Goal: Check status: Check status

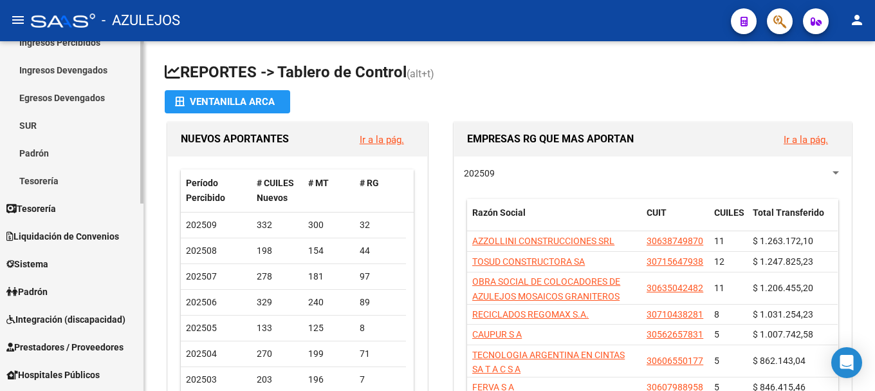
scroll to position [193, 0]
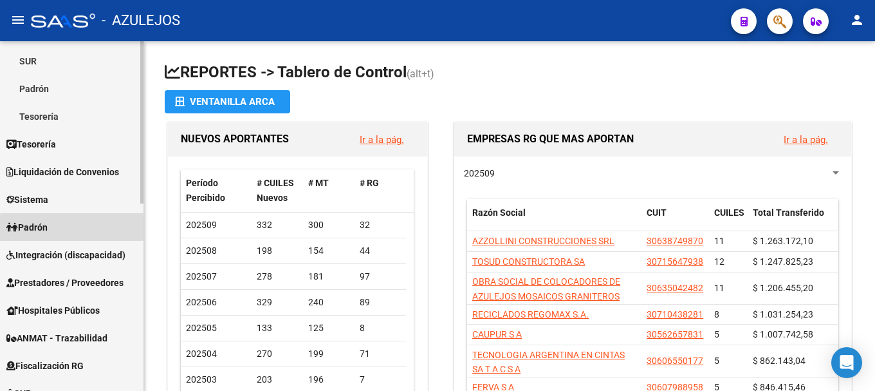
click at [73, 228] on link "Padrón" at bounding box center [71, 227] width 143 height 28
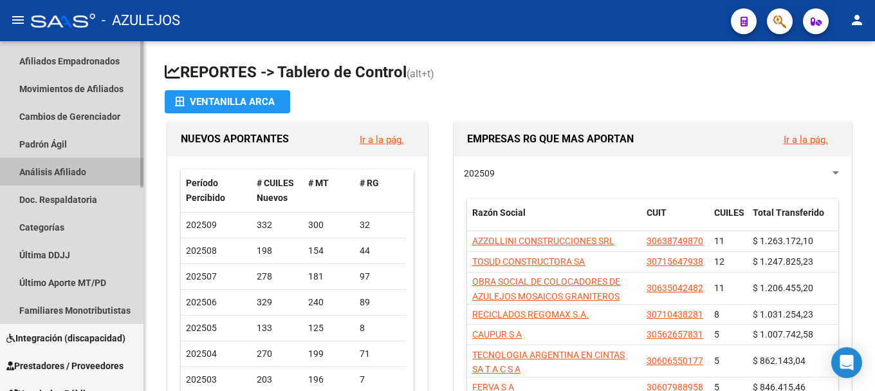
click at [77, 171] on link "Análisis Afiliado" at bounding box center [71, 172] width 143 height 28
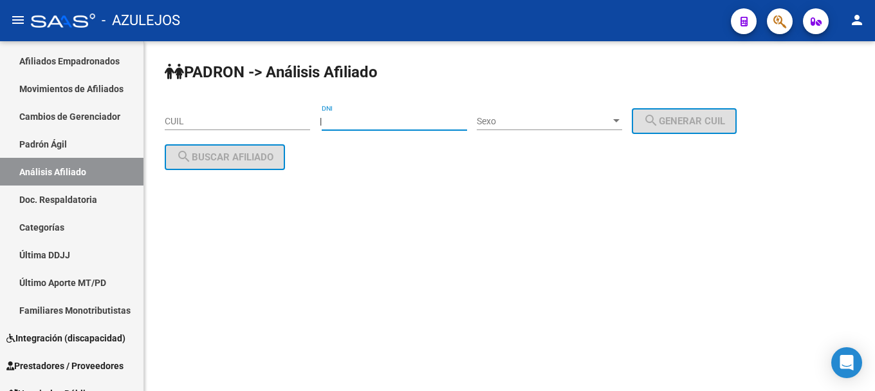
click at [343, 122] on input "DNI" at bounding box center [394, 121] width 145 height 11
type input "93012741"
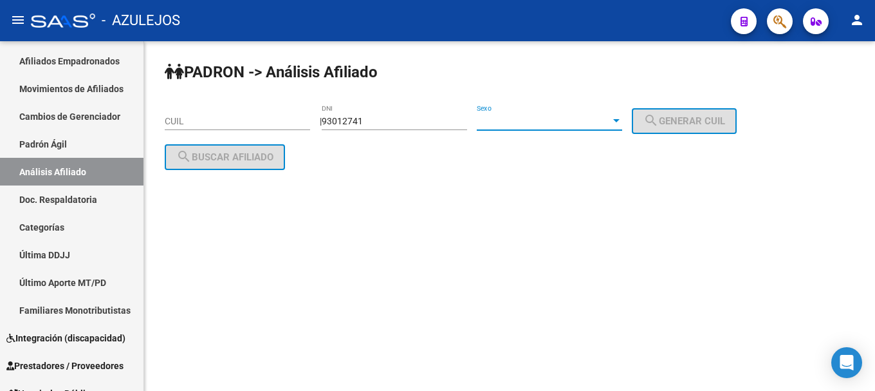
click at [622, 118] on div at bounding box center [617, 121] width 12 height 10
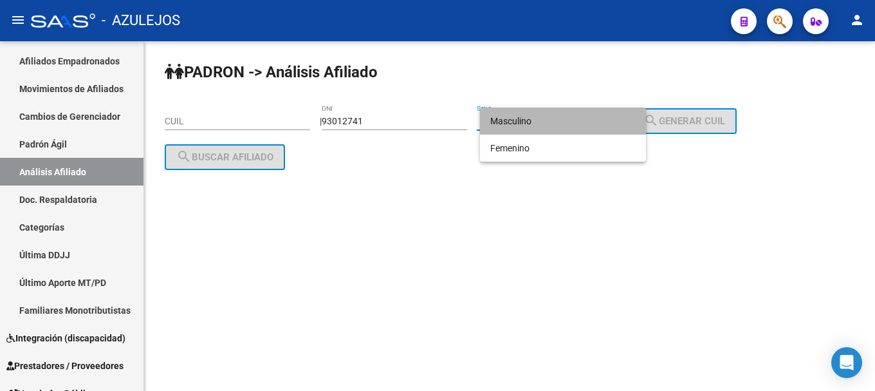
click at [582, 125] on span "Masculino" at bounding box center [562, 120] width 145 height 27
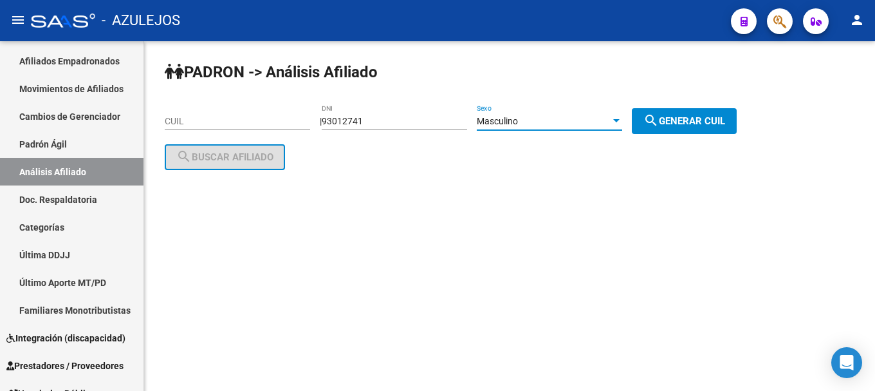
click at [652, 128] on button "search Generar CUIL" at bounding box center [684, 121] width 105 height 26
type input "20-93012741-9"
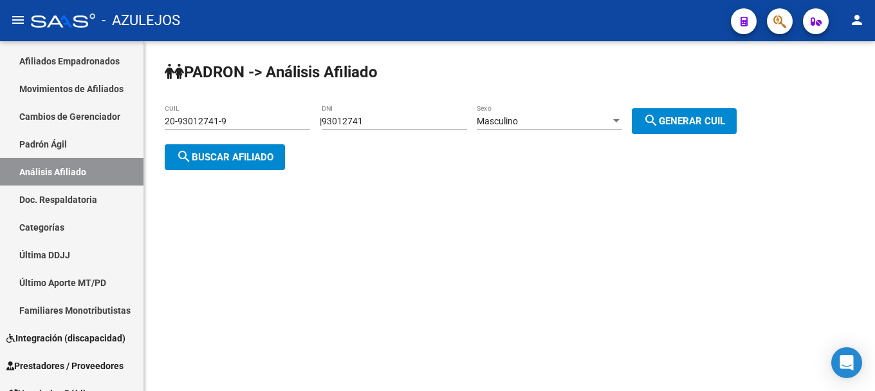
click at [221, 160] on span "search Buscar afiliado" at bounding box center [224, 157] width 97 height 12
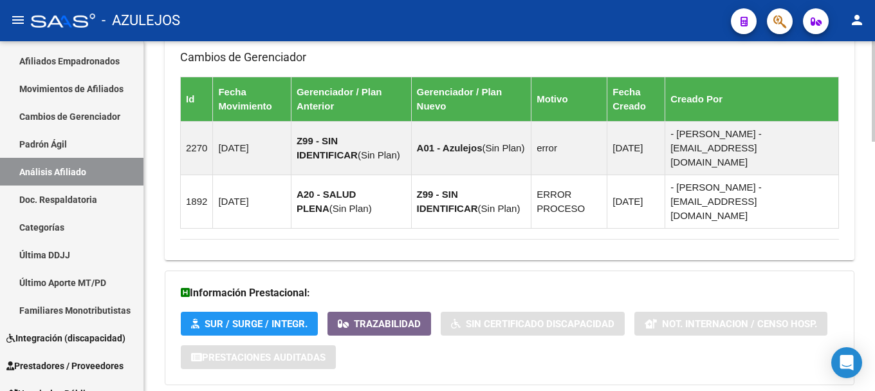
scroll to position [868, 0]
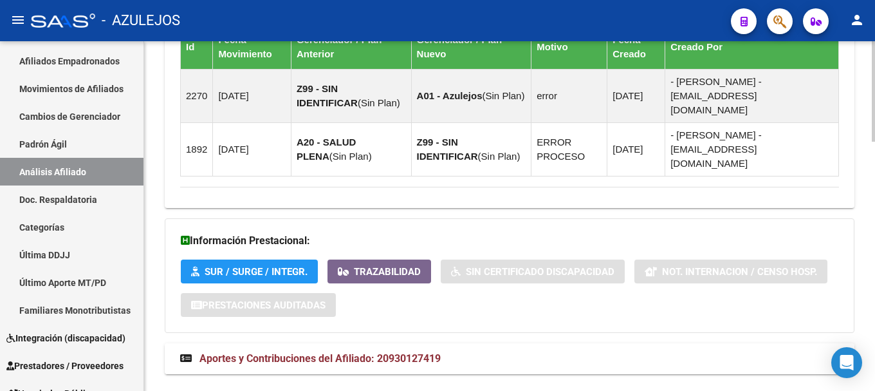
click at [257, 352] on span "Aportes y Contribuciones del Afiliado: 20930127419" at bounding box center [319, 358] width 241 height 12
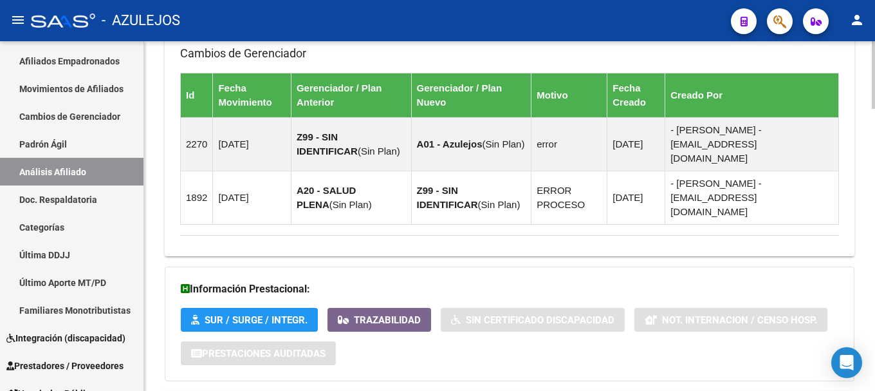
scroll to position [836, 0]
